Goal: Transaction & Acquisition: Subscribe to service/newsletter

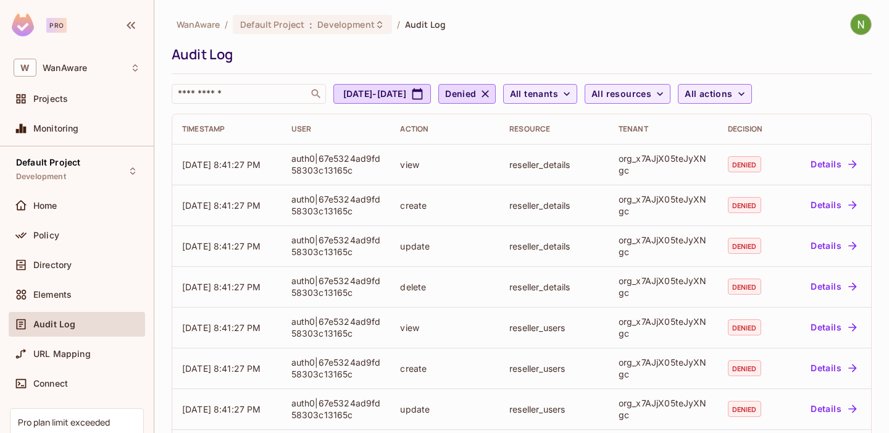
scroll to position [88, 0]
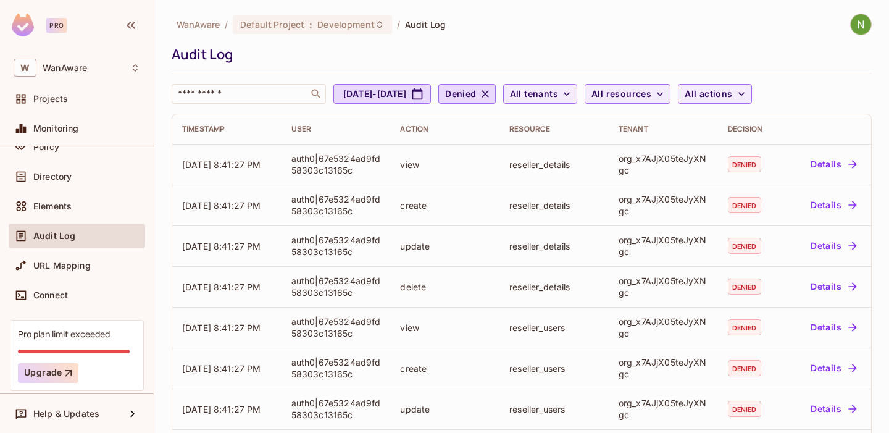
click at [23, 334] on div "Pro plan limit exceeded" at bounding box center [64, 334] width 92 height 12
click at [48, 337] on div "Pro plan limit exceeded" at bounding box center [64, 334] width 92 height 12
click at [25, 334] on div "Pro plan limit exceeded" at bounding box center [64, 334] width 92 height 12
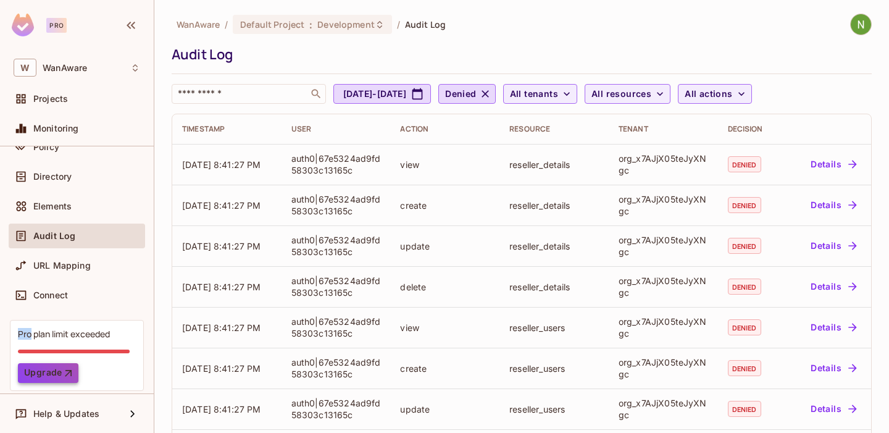
click at [53, 371] on button "Upgrade" at bounding box center [48, 373] width 61 height 20
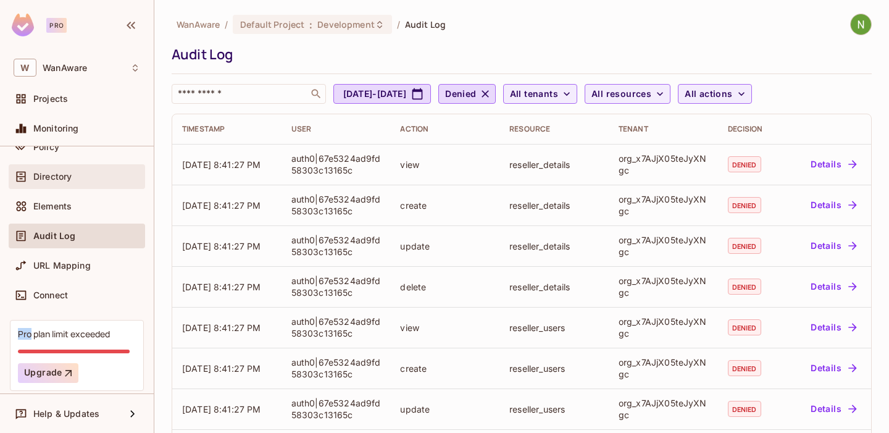
scroll to position [0, 0]
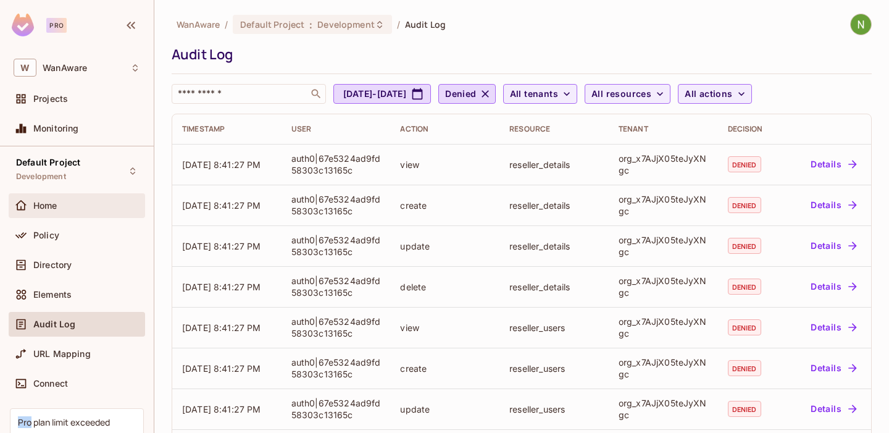
click at [65, 207] on div "Home" at bounding box center [86, 206] width 107 height 10
